Goal: Entertainment & Leisure: Consume media (video, audio)

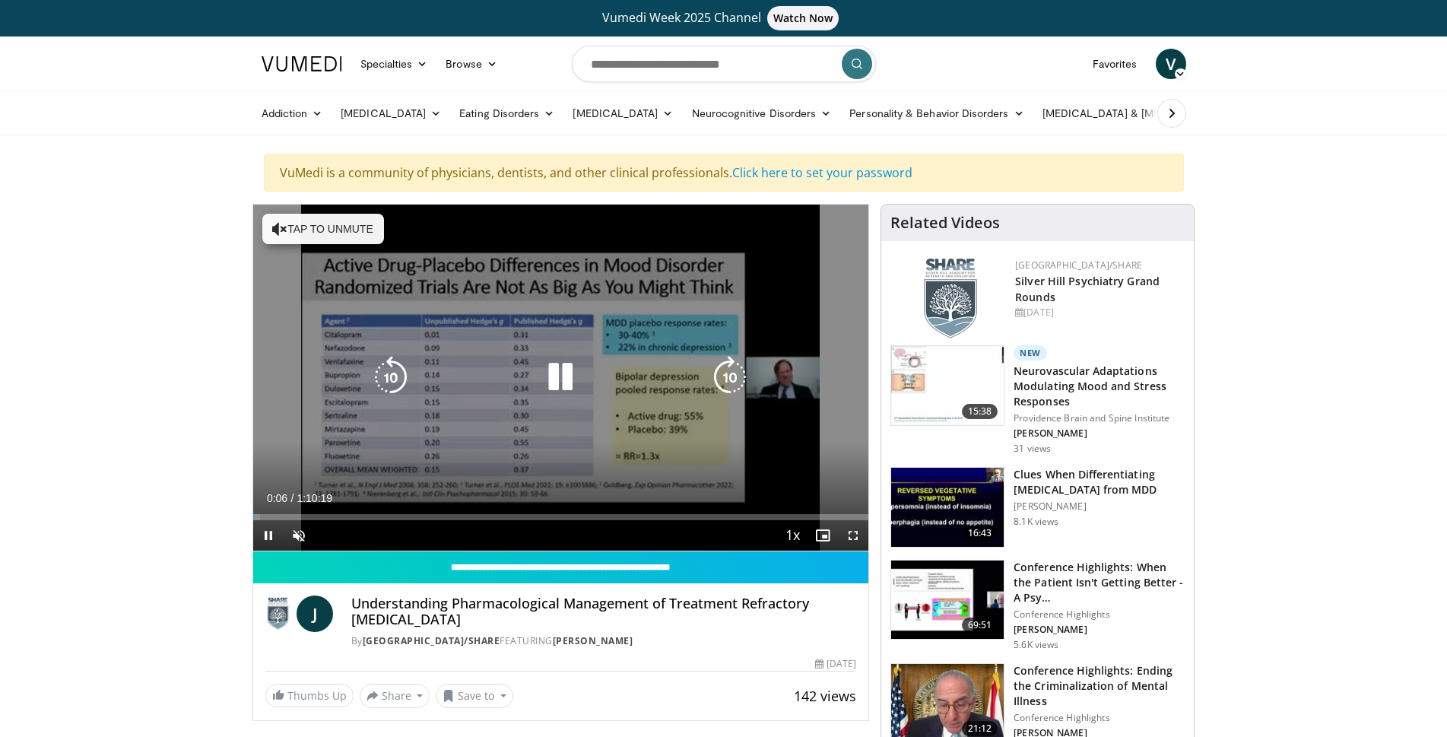
click at [284, 227] on icon "Video Player" at bounding box center [279, 228] width 15 height 15
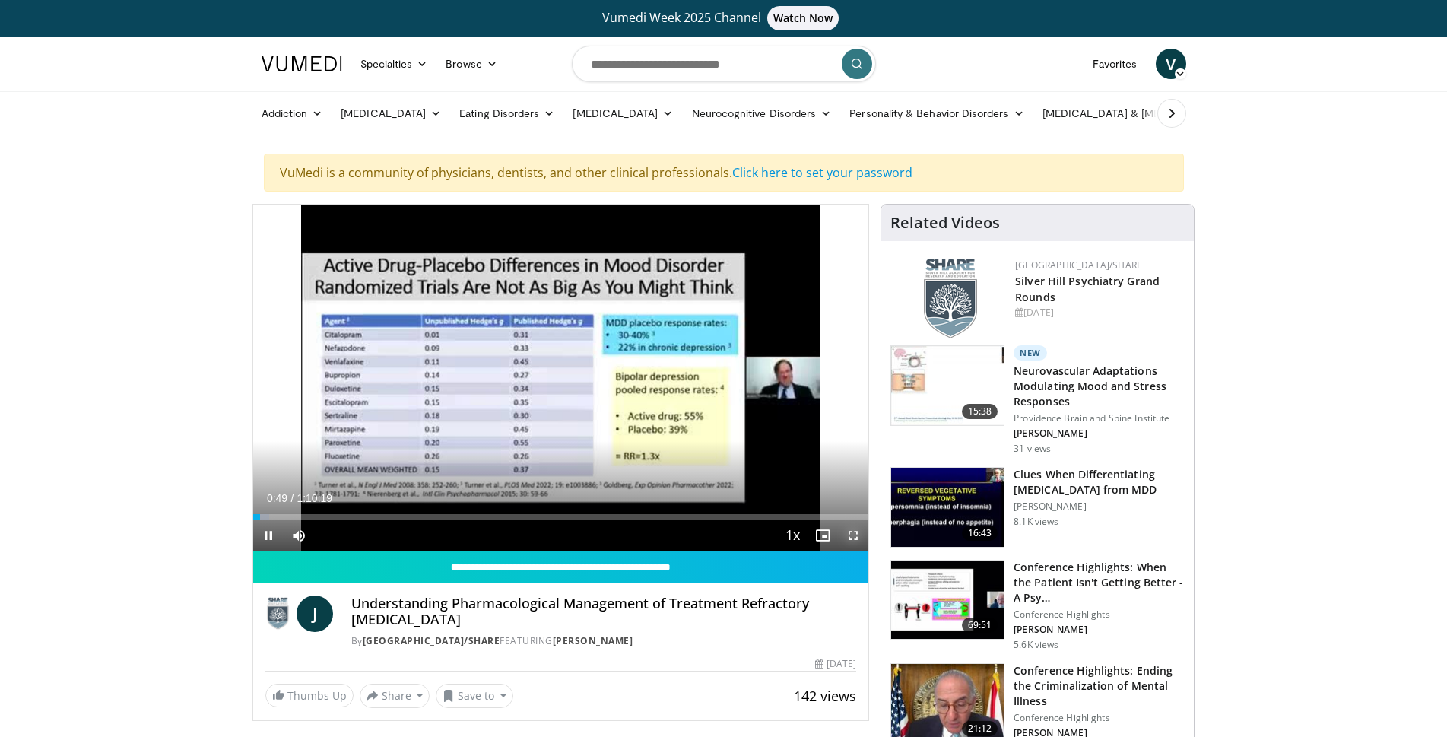
click at [853, 535] on span "Video Player" at bounding box center [853, 535] width 30 height 30
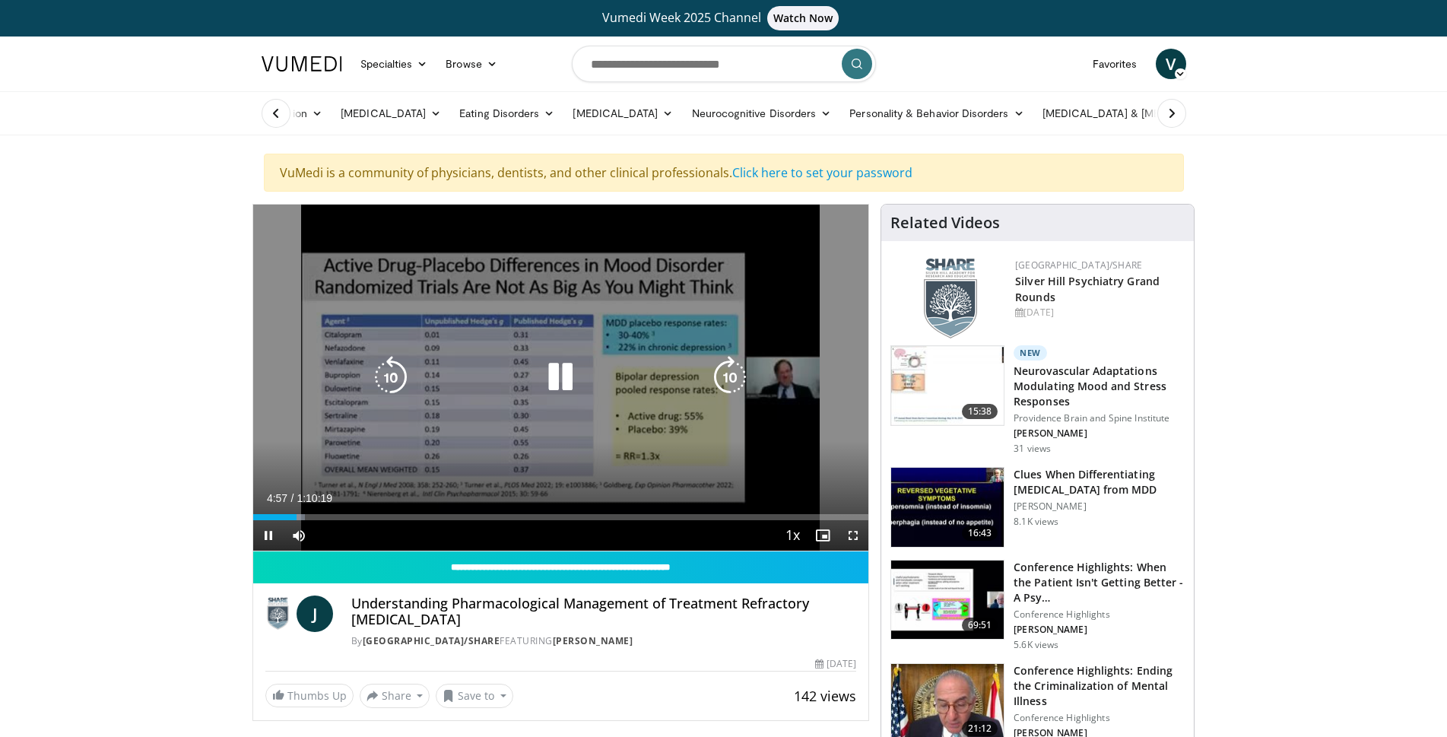
click at [564, 373] on icon "Video Player" at bounding box center [560, 377] width 43 height 43
